Goal: Check status

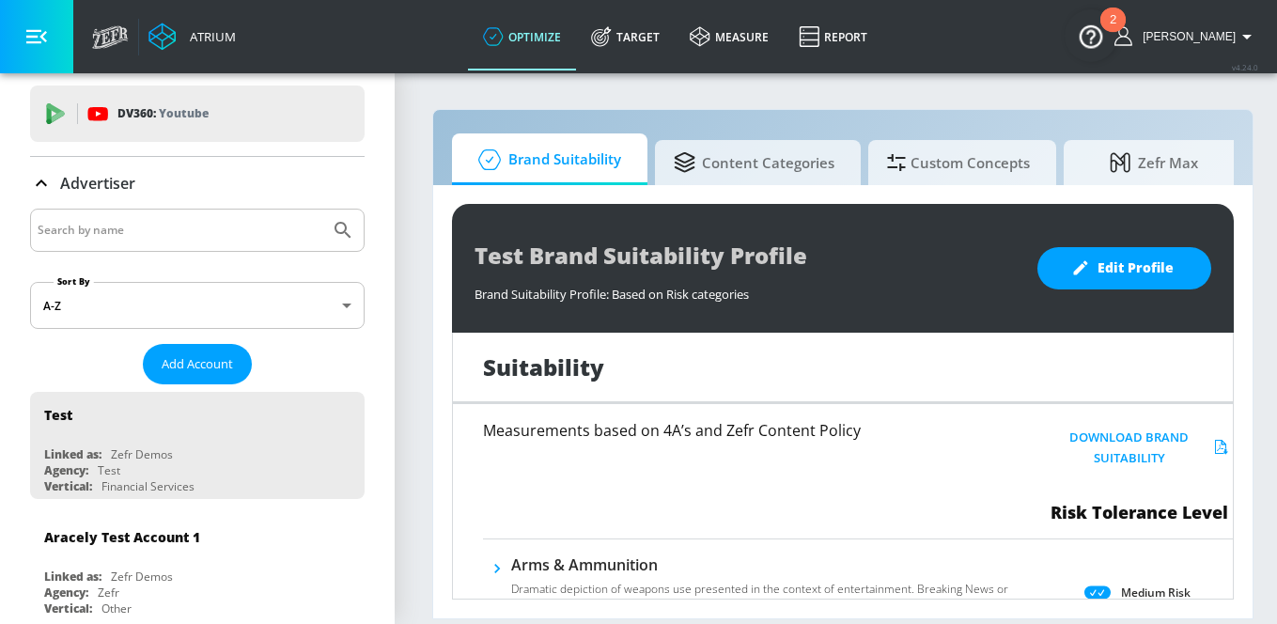
scroll to position [52, 0]
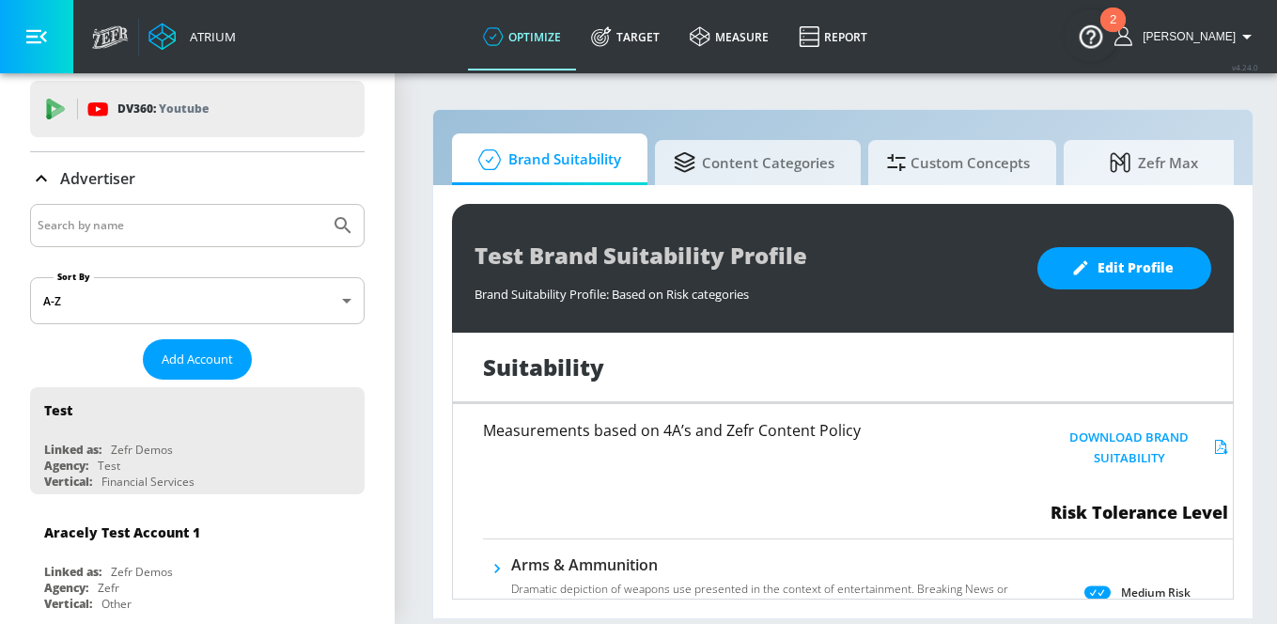
click at [271, 225] on input "Search by name" at bounding box center [180, 225] width 285 height 24
type input "General Mills"
click at [322, 205] on button "Submit Search" at bounding box center [342, 225] width 41 height 41
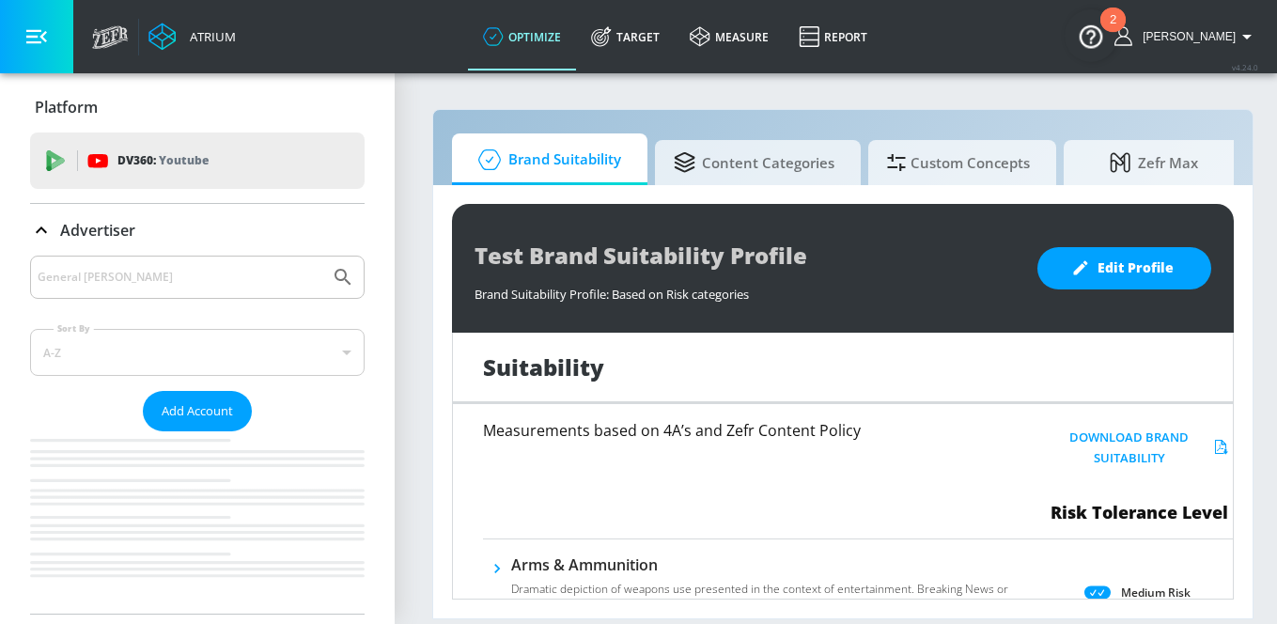
scroll to position [0, 0]
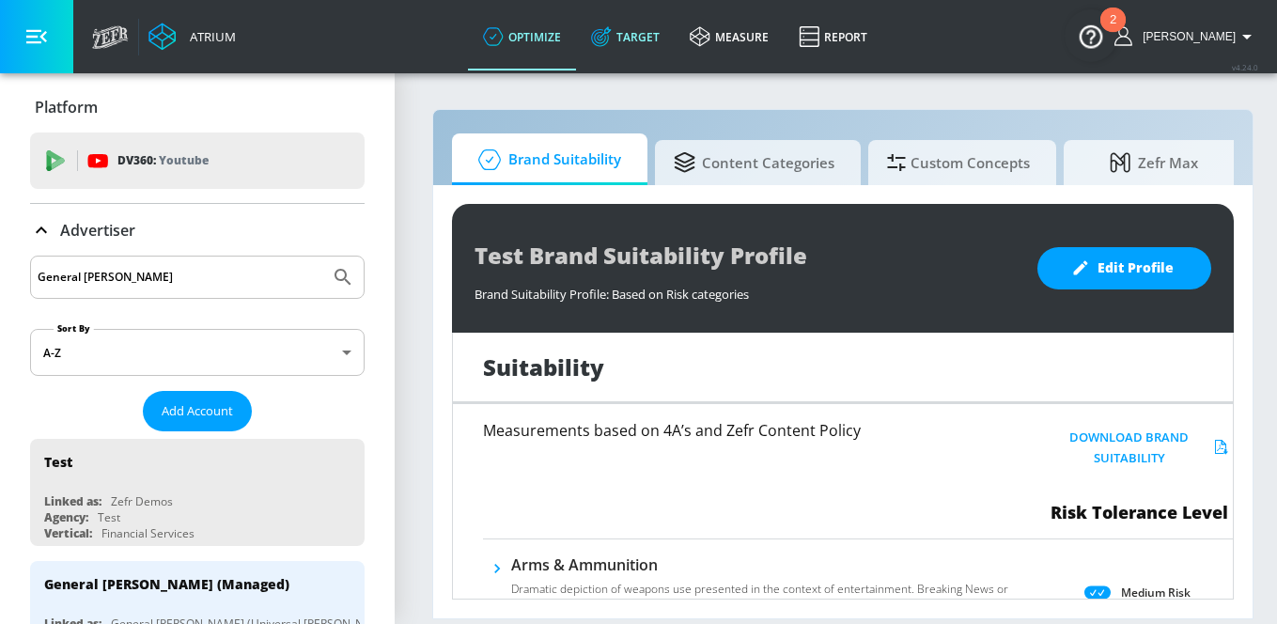
click at [661, 43] on link "Target" at bounding box center [625, 37] width 99 height 68
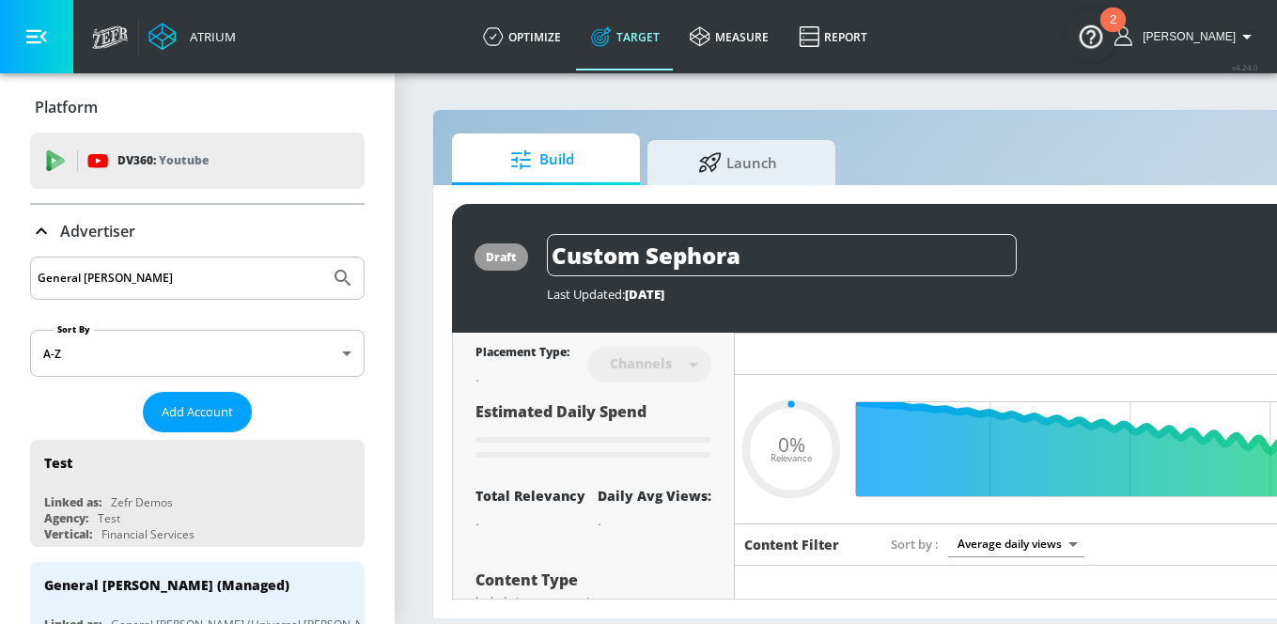
type input "0.05"
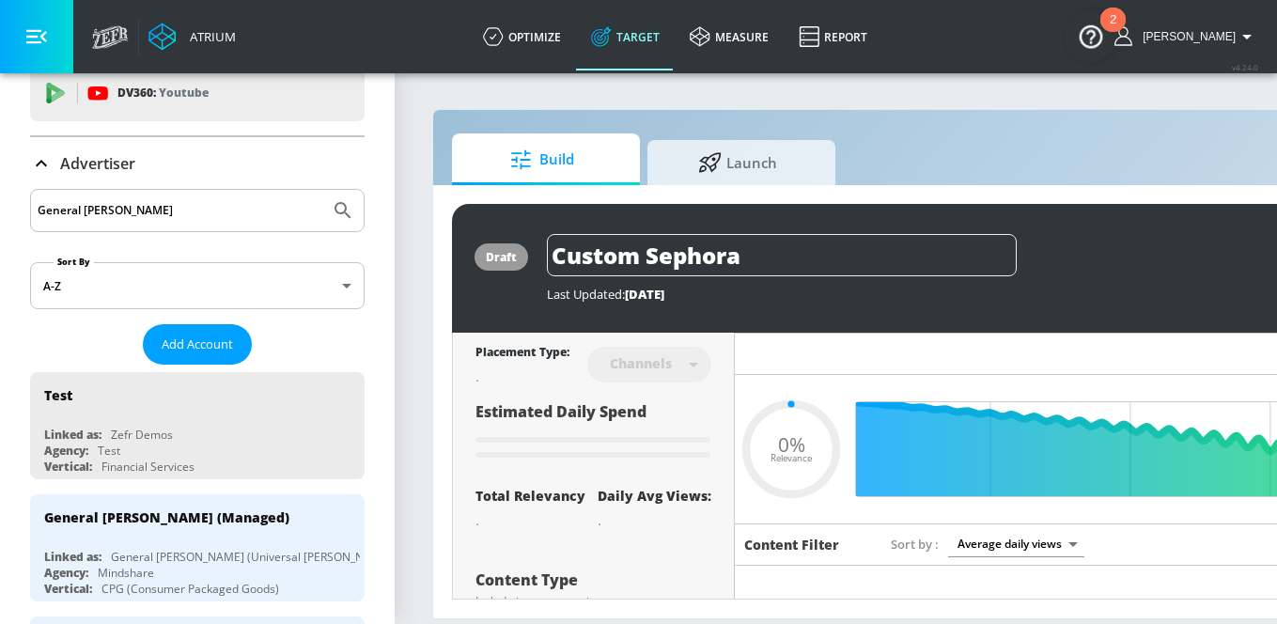
scroll to position [186, 0]
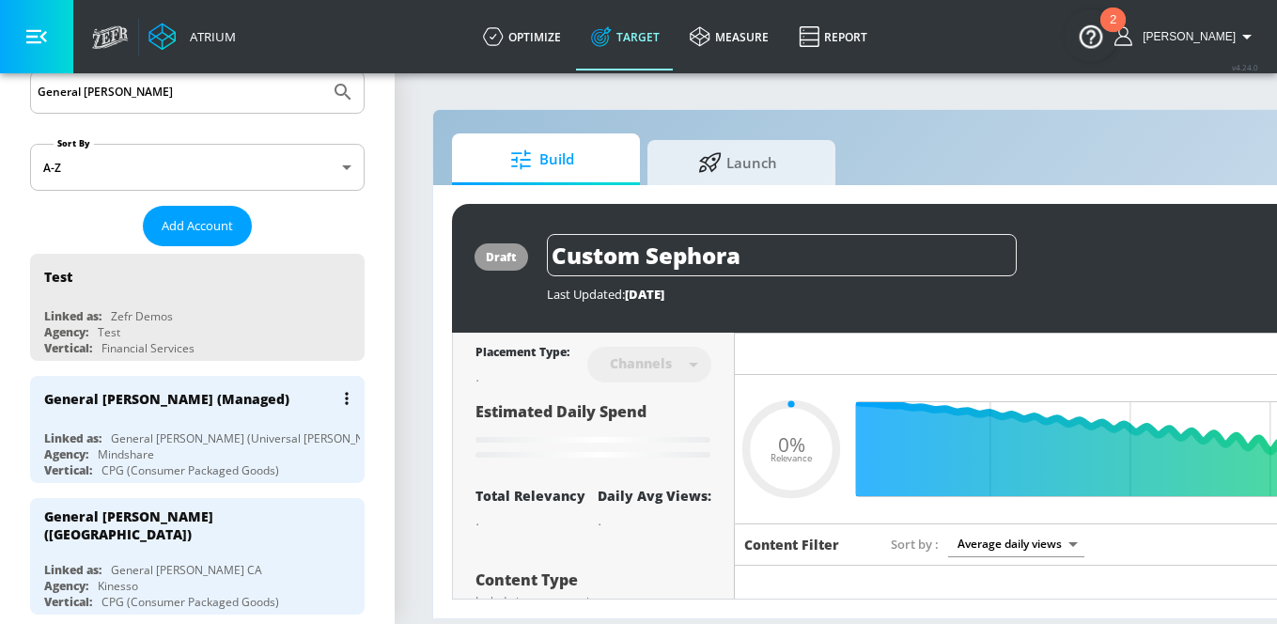
click at [217, 426] on div "General Mills (Managed) Linked as: General Mills (Universal McCann) Agency: Min…" at bounding box center [197, 429] width 334 height 107
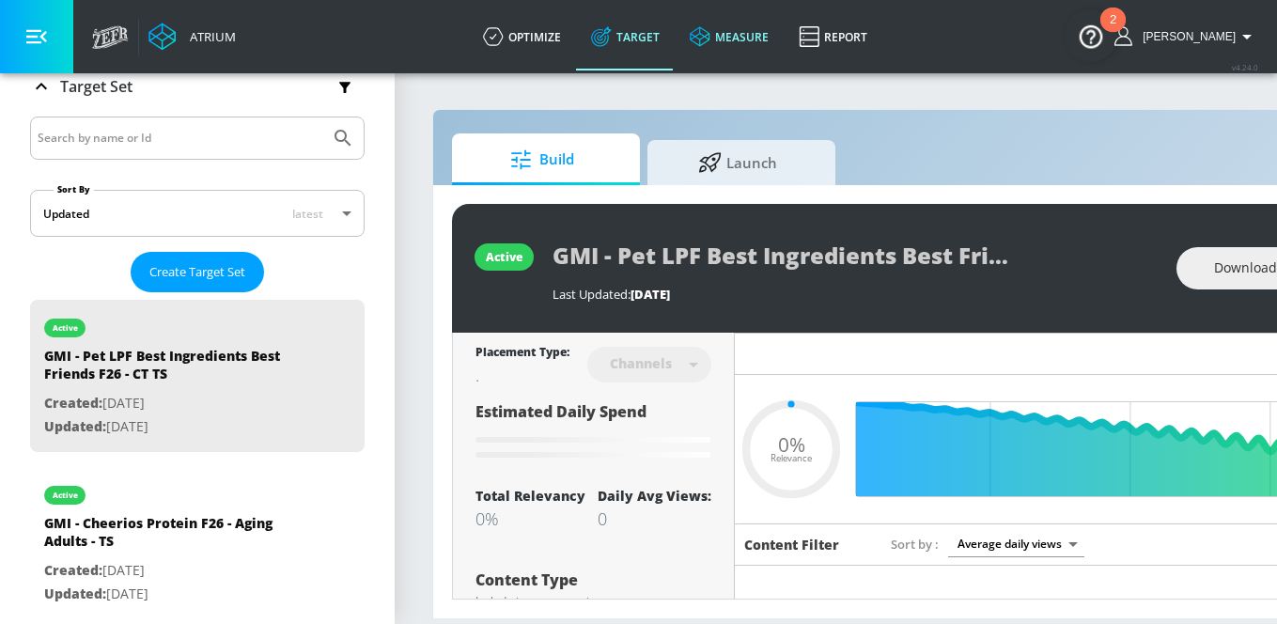
type input "0.42"
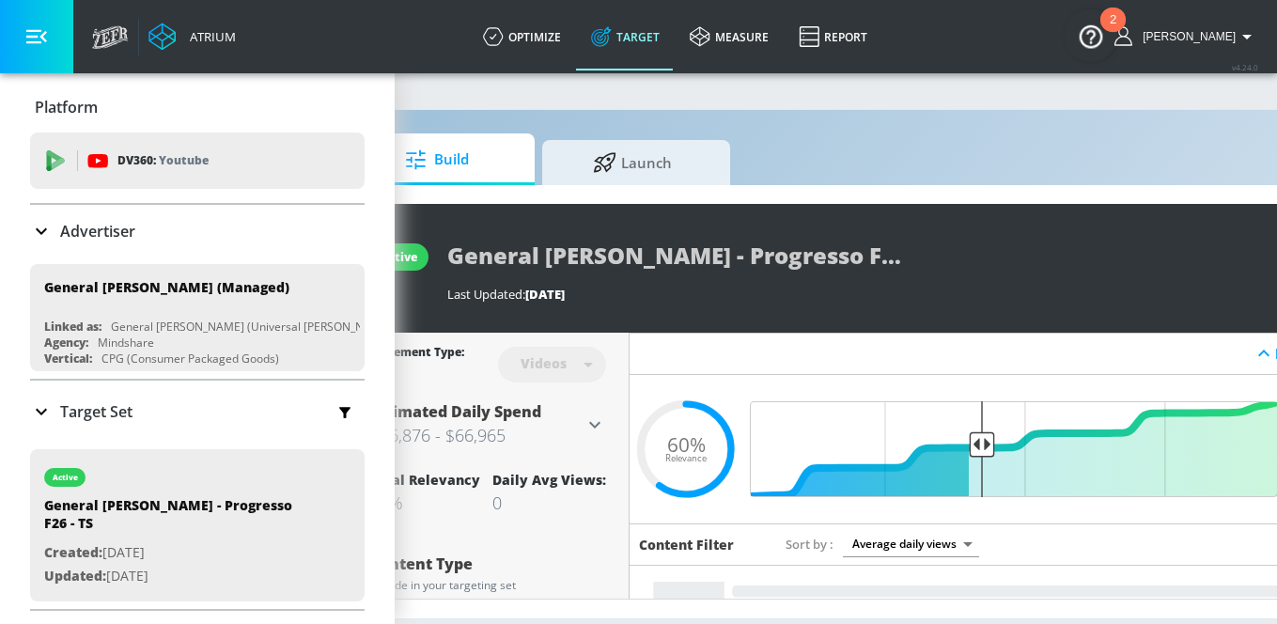
scroll to position [0, 305]
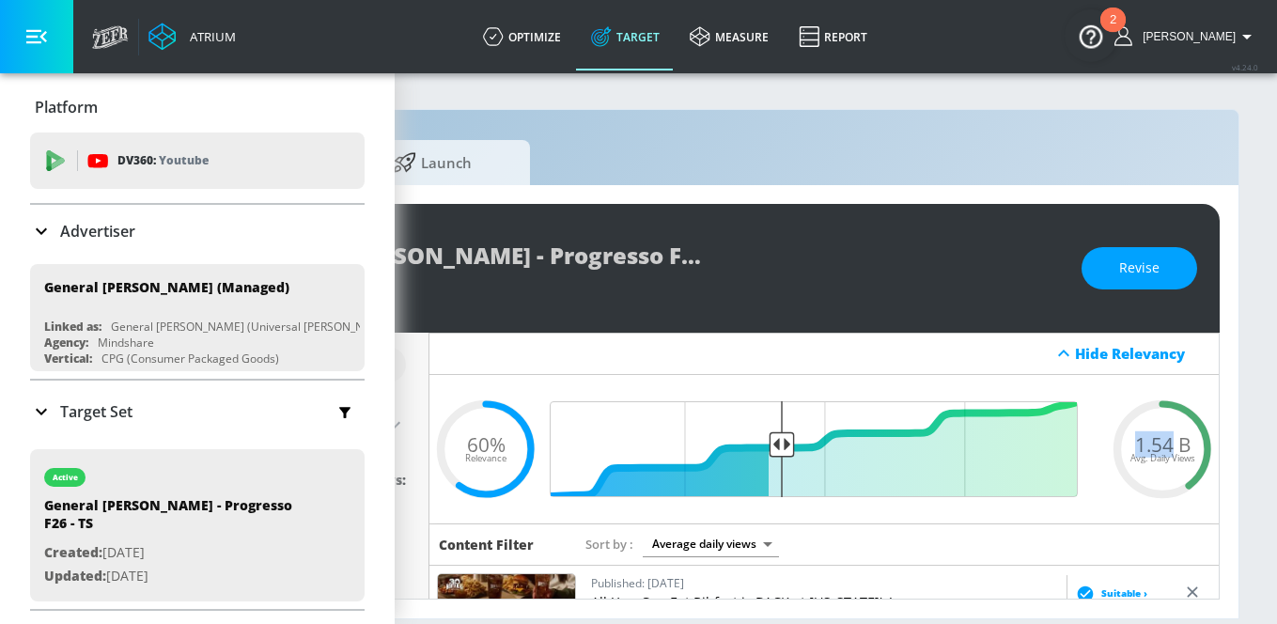
drag, startPoint x: 1172, startPoint y: 439, endPoint x: 1135, endPoint y: 441, distance: 37.6
click at [1135, 441] on span "1.54 B" at bounding box center [1162, 444] width 55 height 20
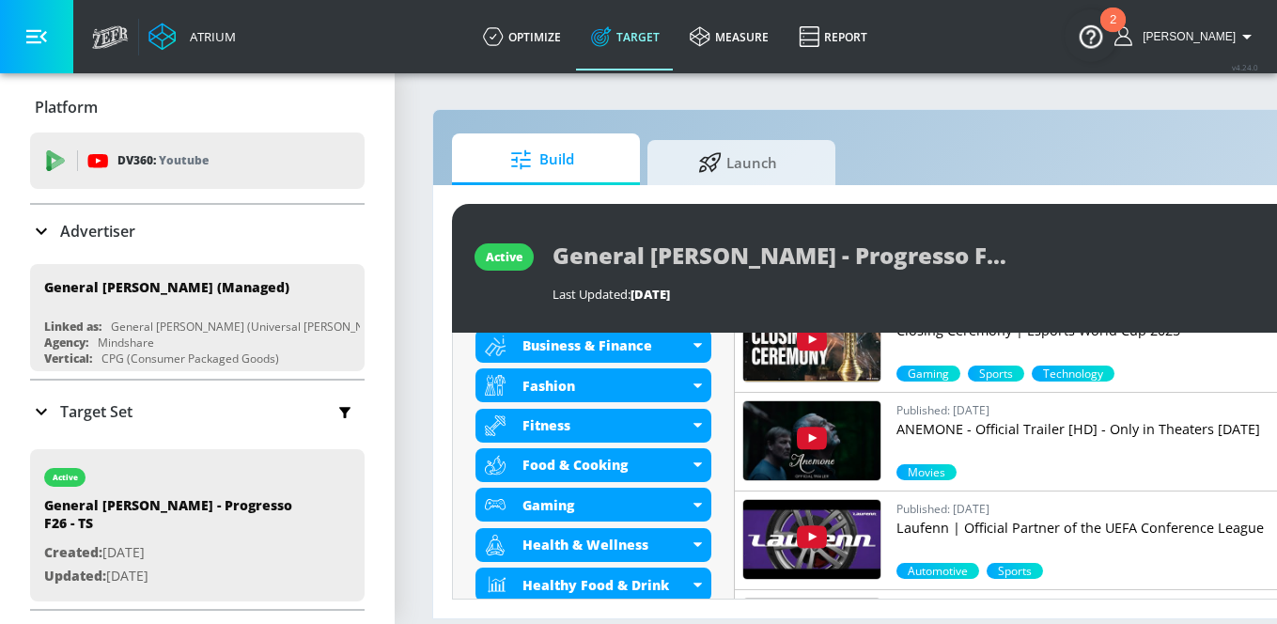
scroll to position [561, 0]
